Goal: Check status

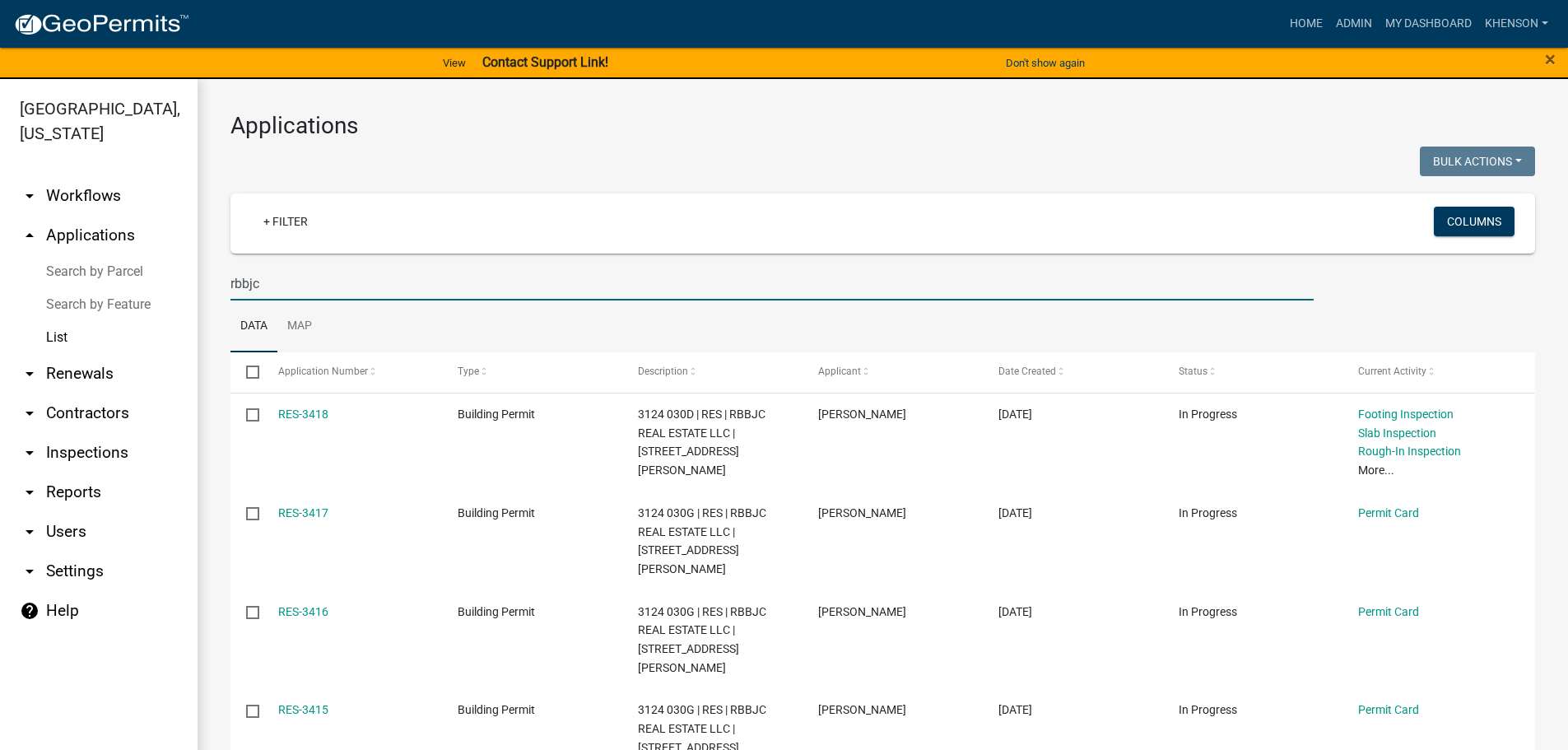
drag, startPoint x: 291, startPoint y: 285, endPoint x: 90, endPoint y: 289, distance: 201.0
click at [167, 279] on div "[GEOGRAPHIC_DATA], [US_STATE] arrow_drop_down Workflows List arrow_drop_up Appl…" at bounding box center [784, 424] width 1568 height 691
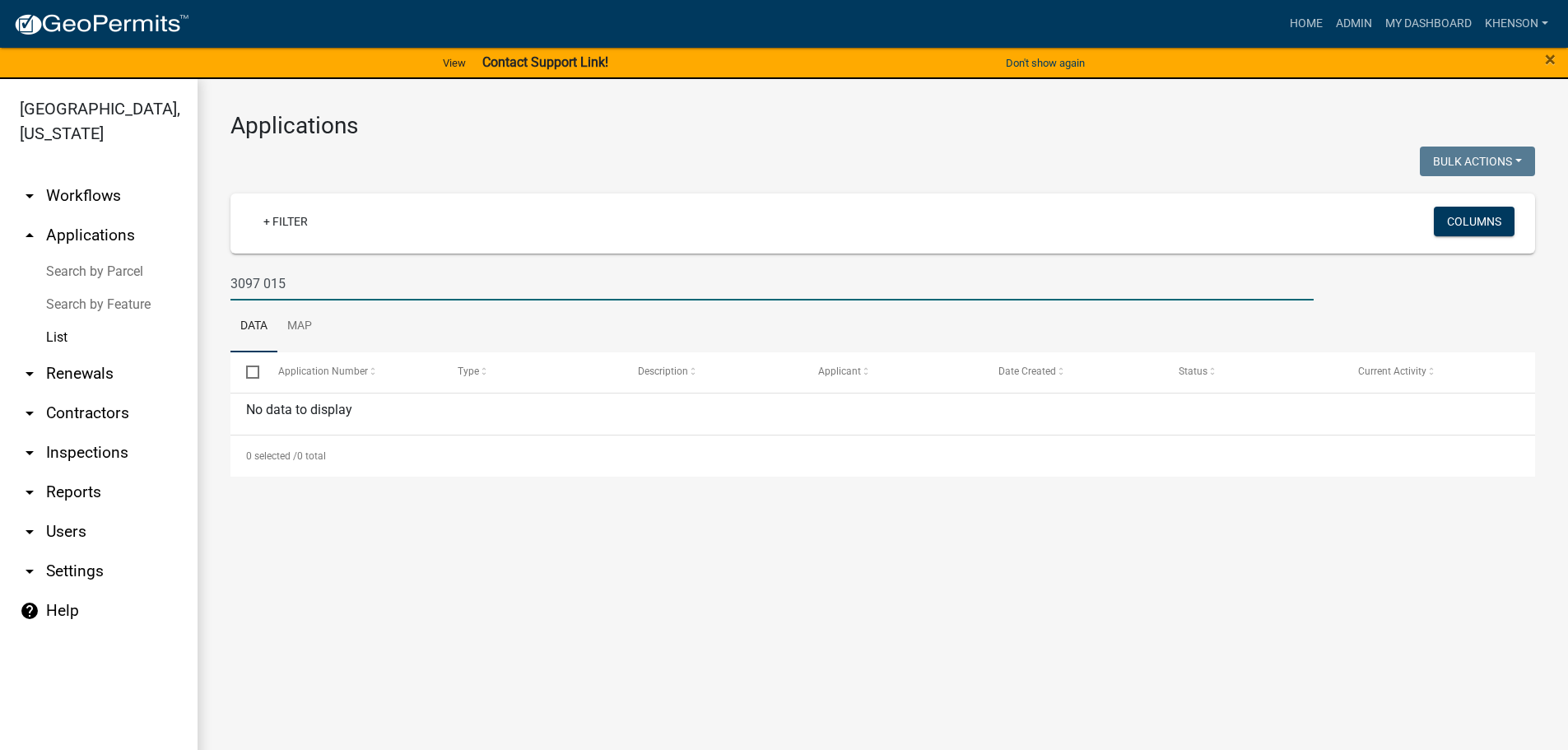
drag, startPoint x: 300, startPoint y: 287, endPoint x: -25, endPoint y: 281, distance: 325.1
click at [0, 281] on html "Internet Explorer does NOT work with GeoPermits. Get a new browser for more sec…" at bounding box center [784, 375] width 1568 height 750
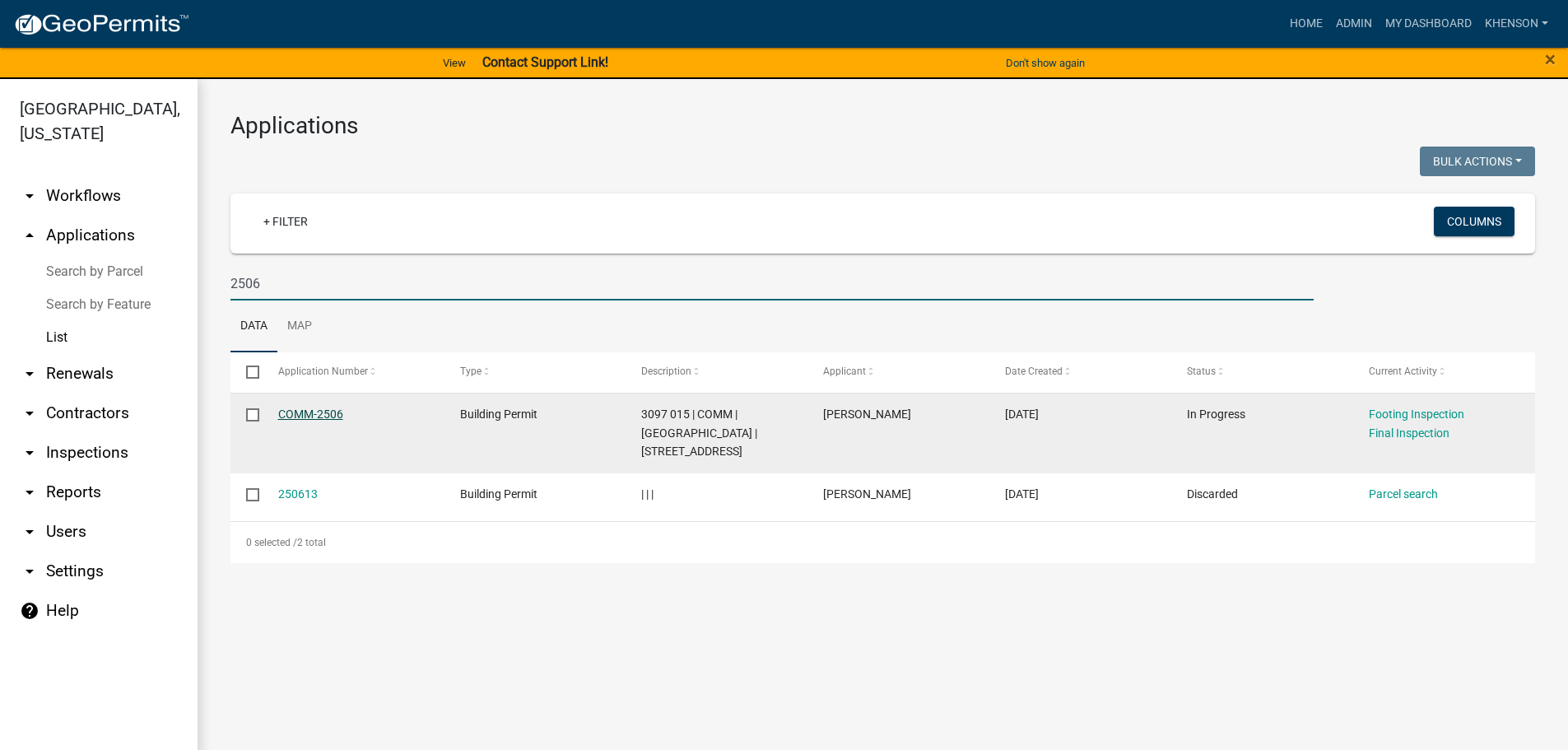
type input "2506"
click at [326, 414] on link "COMM-2506" at bounding box center [310, 414] width 65 height 13
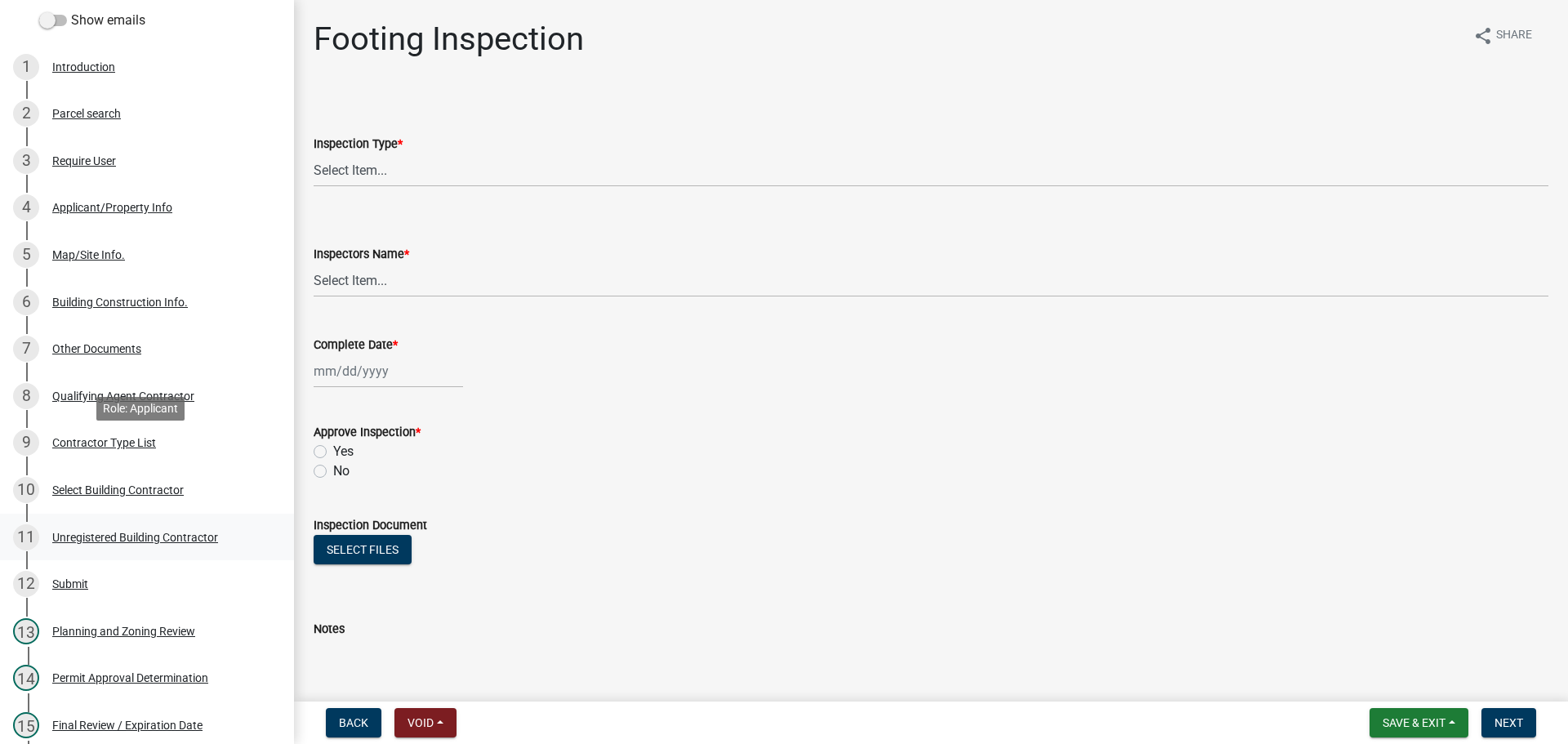
scroll to position [326, 0]
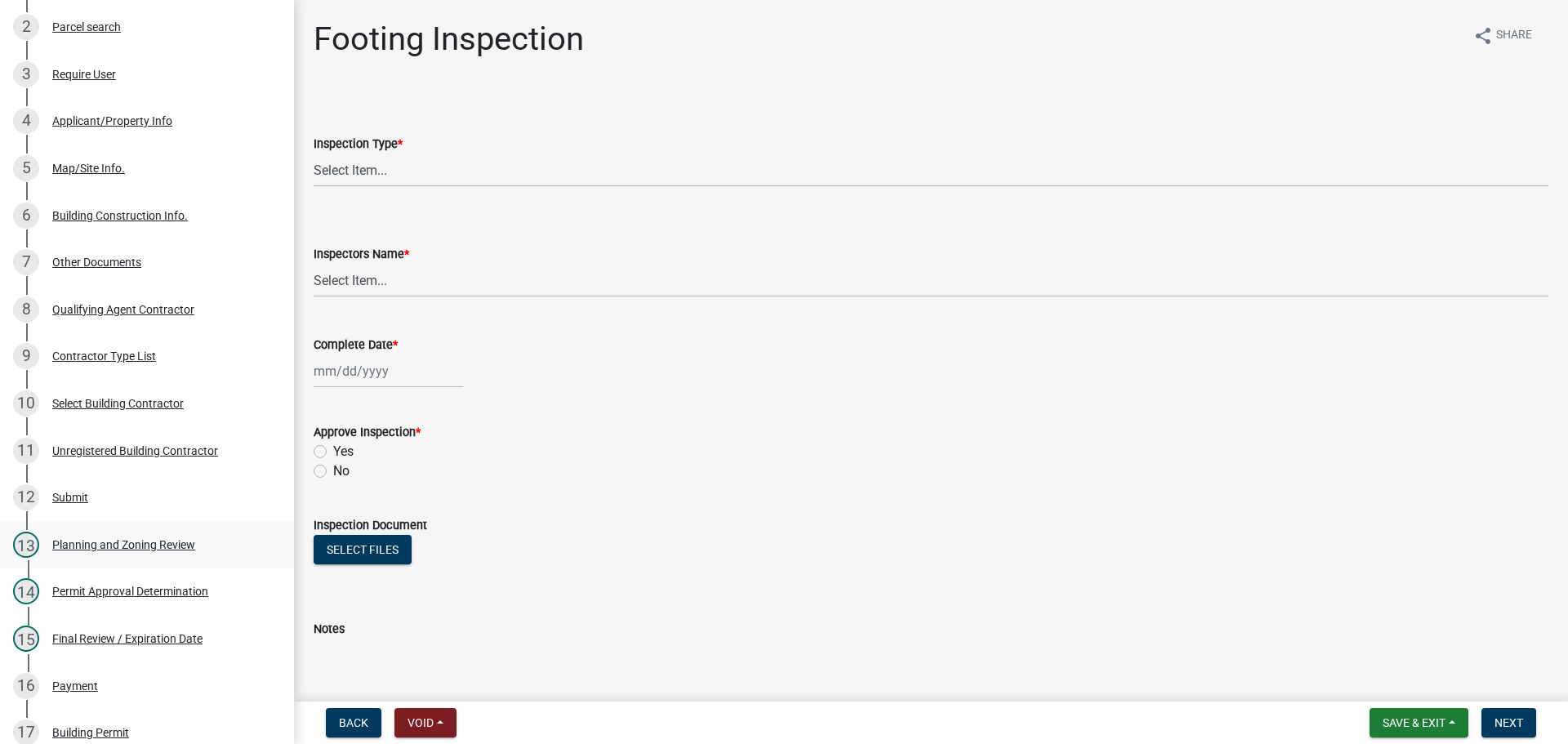
click at [178, 539] on div "Planning and Zoning Review" at bounding box center [123, 544] width 143 height 11
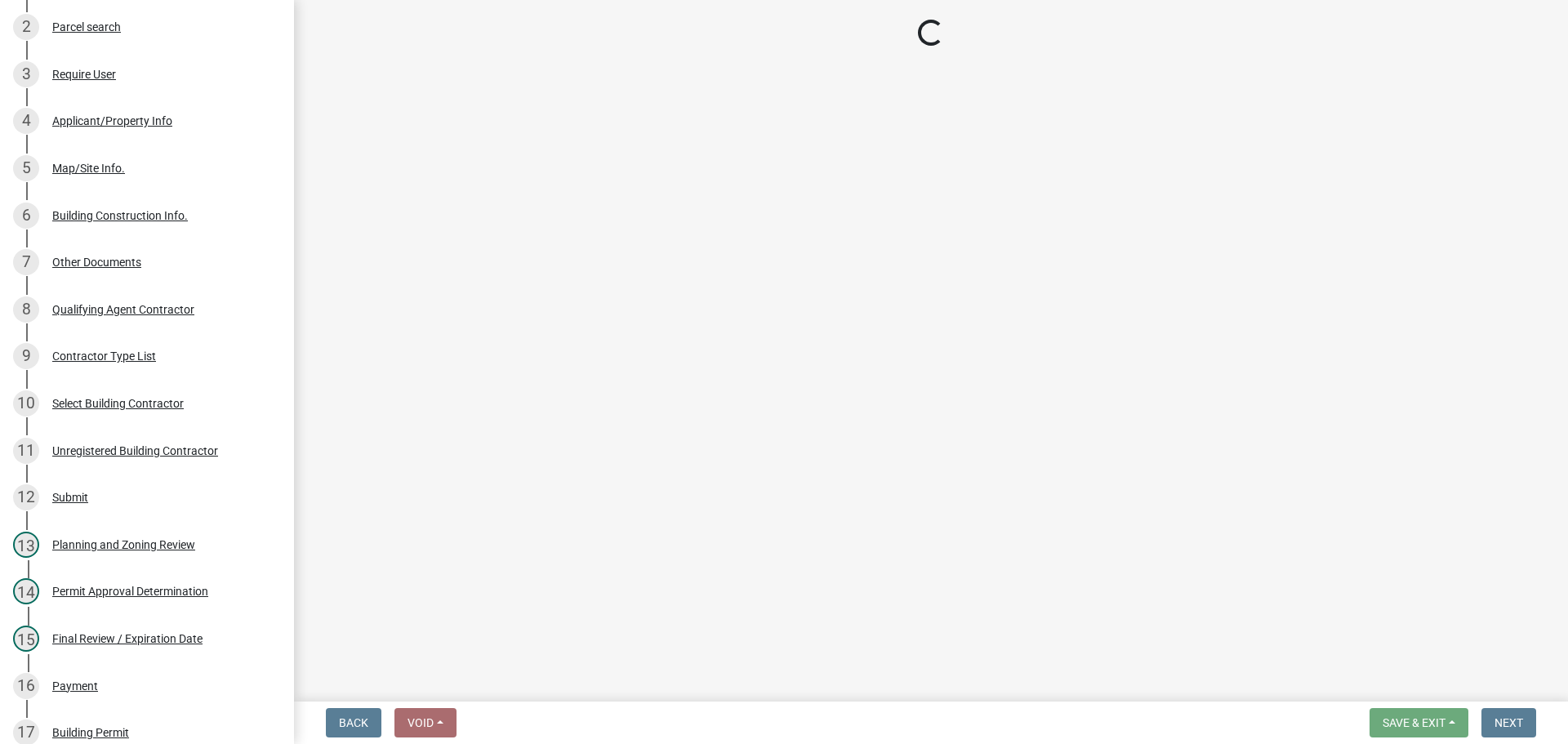
select select "84d378da-23eb-4bf8-b694-bd654a0c64be"
select select "b44f7338-8171-40f4-83dd-b8ba3065c966"
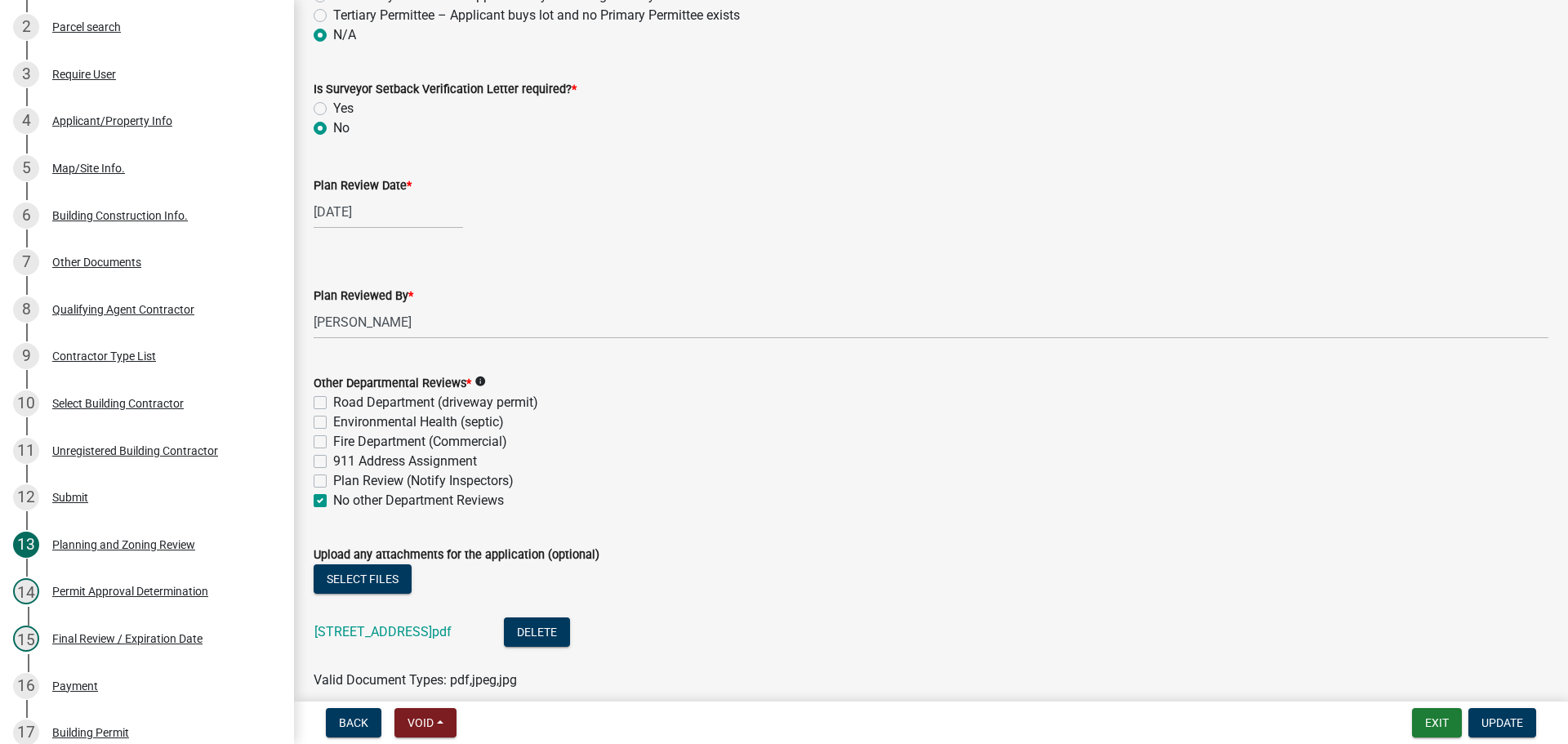
scroll to position [4226, 0]
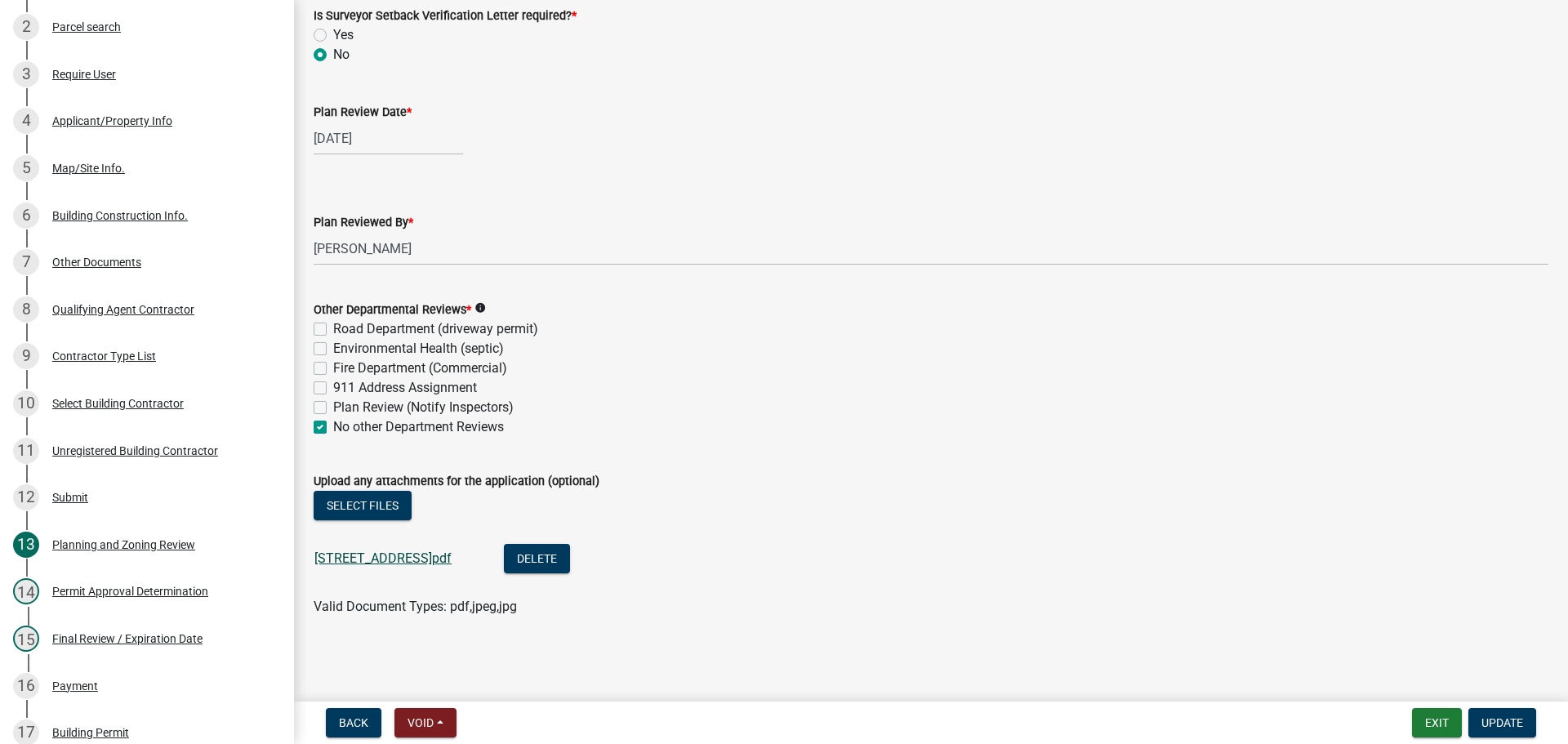
click at [359, 553] on link "[STREET_ADDRESS]pdf" at bounding box center [382, 558] width 137 height 16
